Goal: Task Accomplishment & Management: Manage account settings

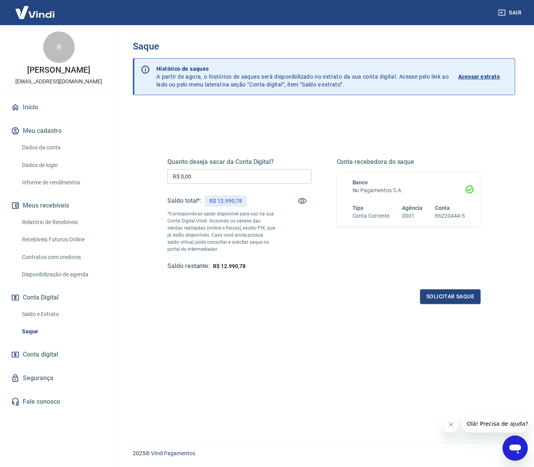
click at [258, 170] on input "R$ 0,00" at bounding box center [239, 176] width 144 height 15
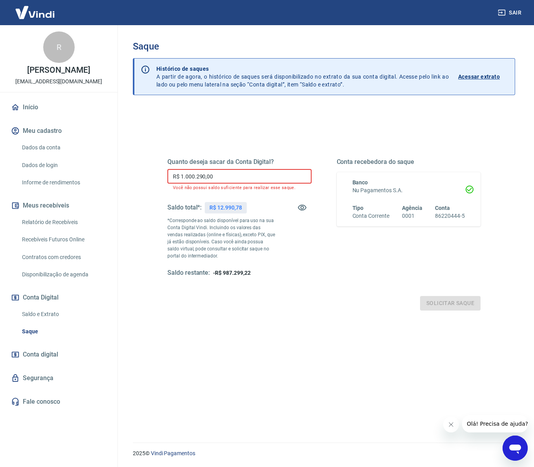
drag, startPoint x: 223, startPoint y: 176, endPoint x: 158, endPoint y: 177, distance: 66.0
click at [158, 177] on div "Quanto deseja sacar da Conta Digital? R$ 1.000.290,00 ​ Você não possui saldo s…" at bounding box center [324, 221] width 332 height 196
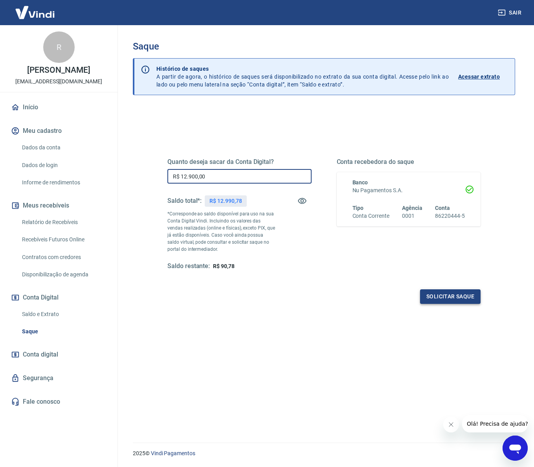
type input "R$ 12.900,00"
click at [440, 295] on button "Solicitar saque" at bounding box center [450, 296] width 60 height 15
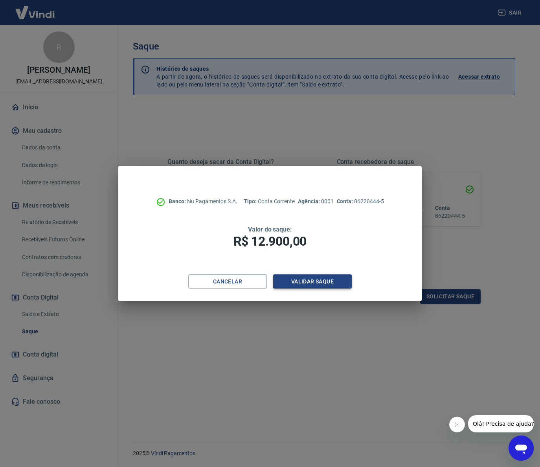
click at [328, 284] on button "Validar saque" at bounding box center [312, 281] width 79 height 15
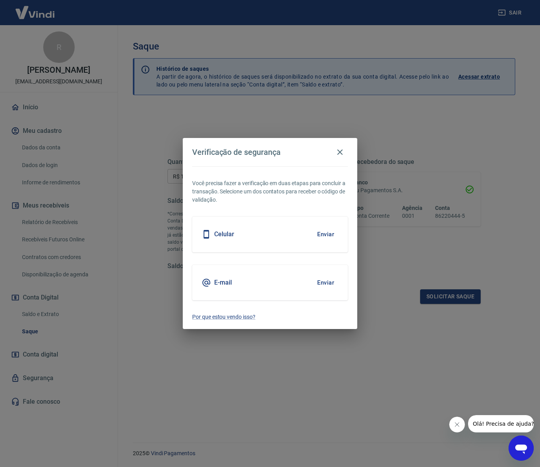
click at [322, 279] on button "Enviar" at bounding box center [326, 282] width 26 height 16
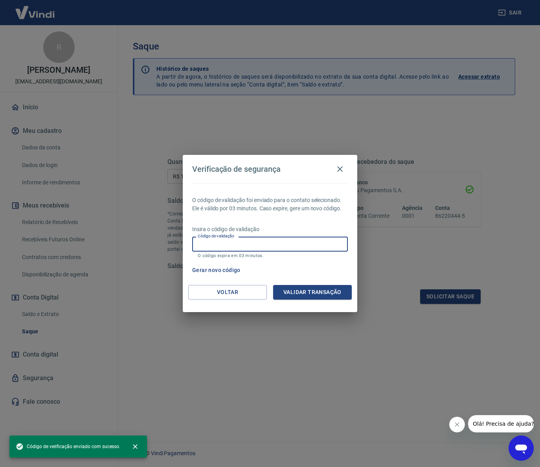
click at [284, 248] on input "Código de validação" at bounding box center [270, 243] width 156 height 15
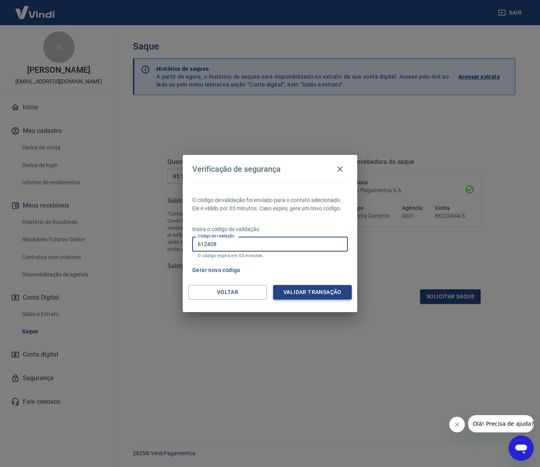
type input "612408"
click at [326, 289] on button "Validar transação" at bounding box center [312, 292] width 79 height 15
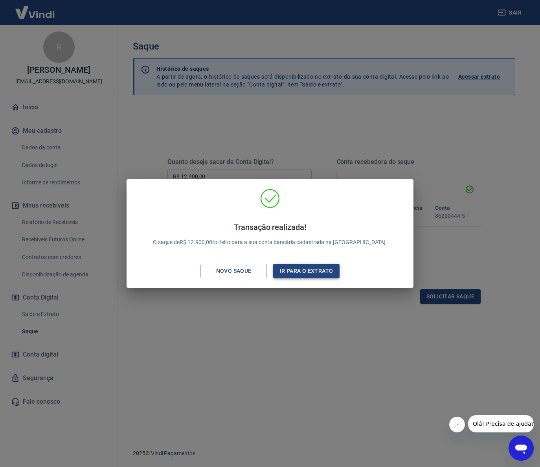
click at [295, 271] on button "Ir para o extrato" at bounding box center [306, 271] width 66 height 15
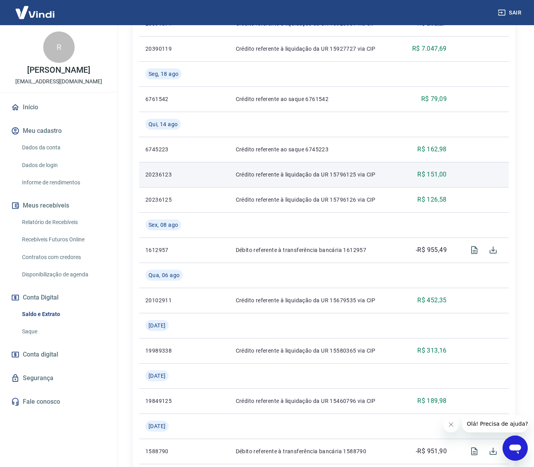
scroll to position [324, 0]
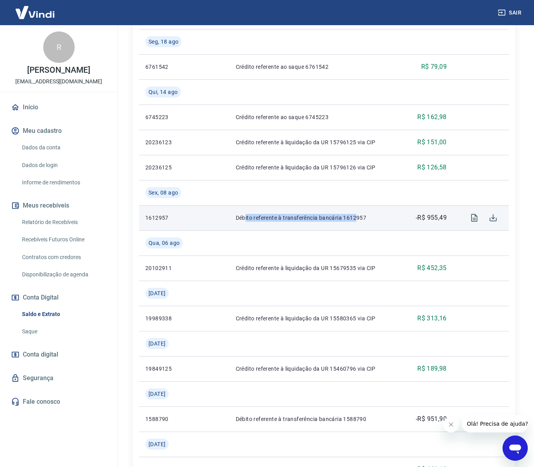
drag, startPoint x: 244, startPoint y: 216, endPoint x: 354, endPoint y: 218, distance: 110.0
click at [354, 218] on p "Débito referente à transferência bancária 1612957" at bounding box center [314, 218] width 157 height 8
click at [472, 218] on icon "Visualizar" at bounding box center [473, 217] width 9 height 9
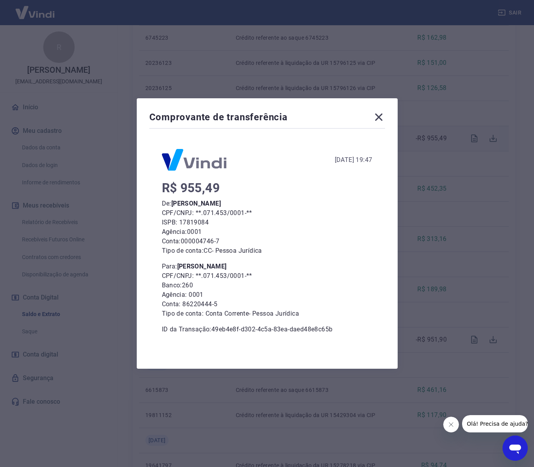
scroll to position [379, 0]
click at [383, 114] on icon at bounding box center [378, 117] width 13 height 13
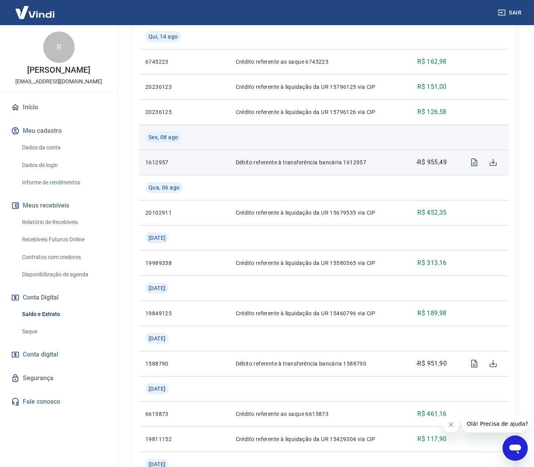
click at [348, 149] on td at bounding box center [313, 137] width 169 height 25
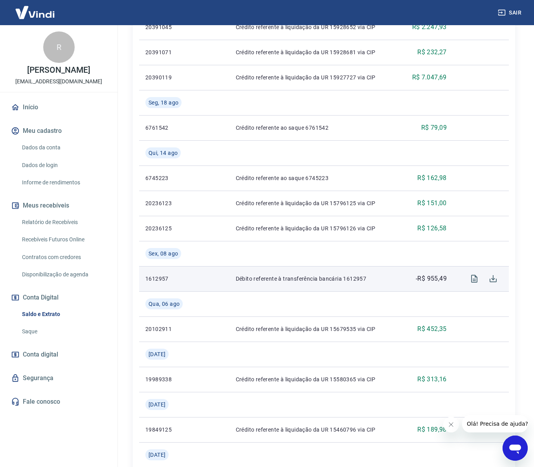
scroll to position [0, 0]
